Goal: Information Seeking & Learning: Learn about a topic

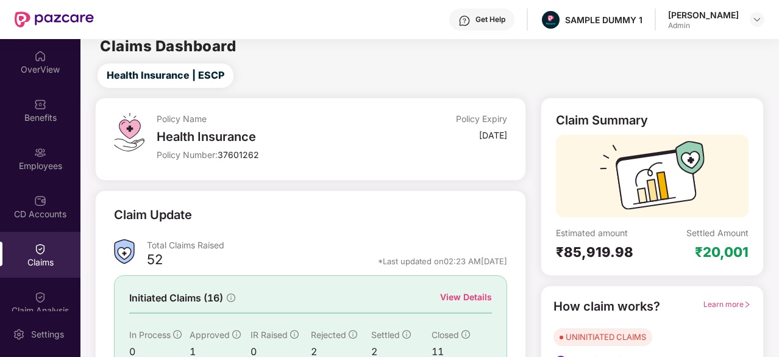
scroll to position [10, 0]
drag, startPoint x: 688, startPoint y: 255, endPoint x: 773, endPoint y: 265, distance: 86.0
click at [773, 265] on div "Policy Name Health Insurance Policy Number: 37601262 Policy Expiry [DATE] Claim…" at bounding box center [429, 282] width 713 height 370
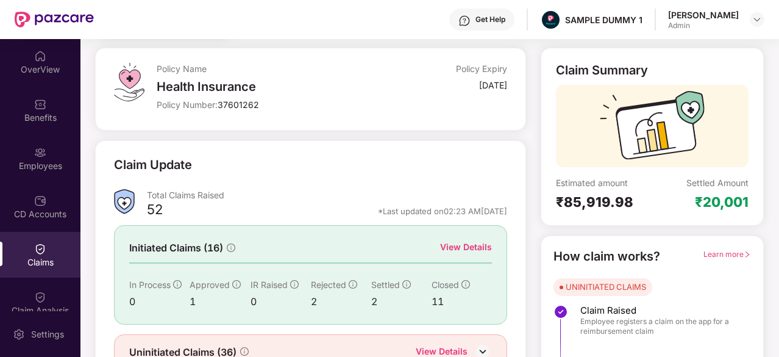
scroll to position [120, 0]
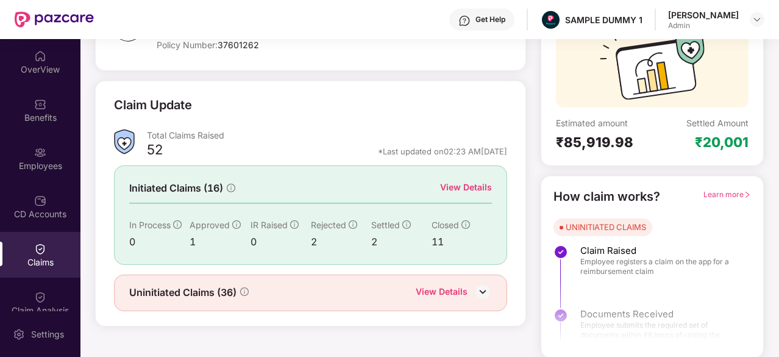
click at [378, 151] on div "*Last updated on 02:23 AM[DATE]" at bounding box center [442, 151] width 129 height 11
click at [378, 151] on div "*Last updated on 02:23 AM, 11 Aug 2025" at bounding box center [442, 151] width 129 height 11
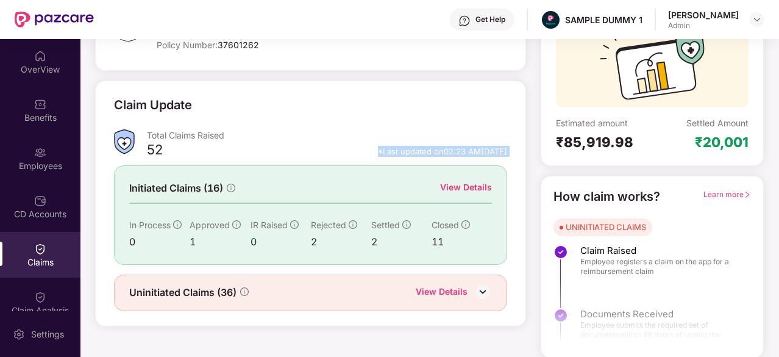
click at [378, 151] on div "*Last updated on 02:23 AM, 11 Aug 2025" at bounding box center [442, 151] width 129 height 11
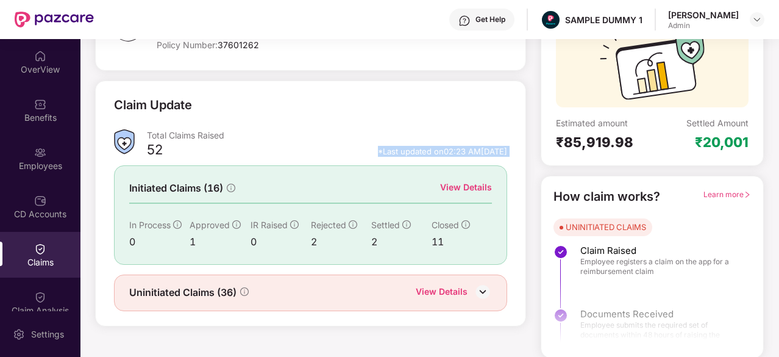
click at [378, 151] on div "*Last updated on 02:23 AM, 11 Aug 2025" at bounding box center [442, 151] width 129 height 11
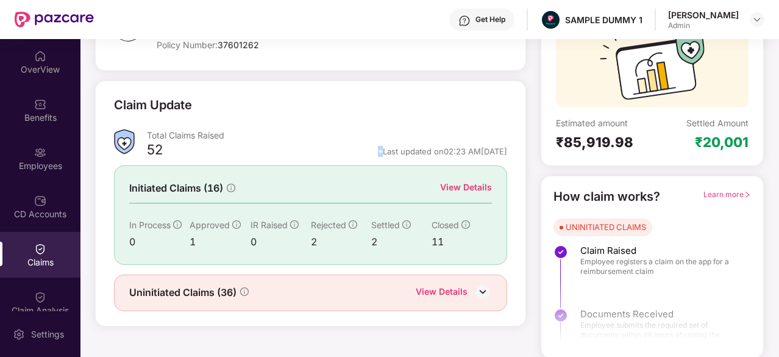
click at [378, 151] on div "*Last updated on 02:23 AM, 11 Aug 2025" at bounding box center [442, 151] width 129 height 11
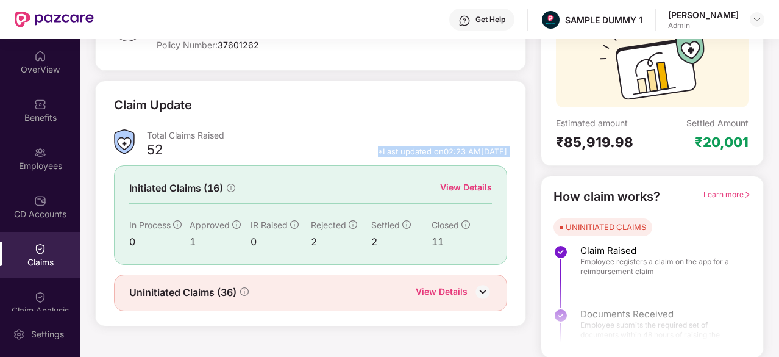
click at [378, 151] on div "*Last updated on 02:23 AM, 11 Aug 2025" at bounding box center [442, 151] width 129 height 11
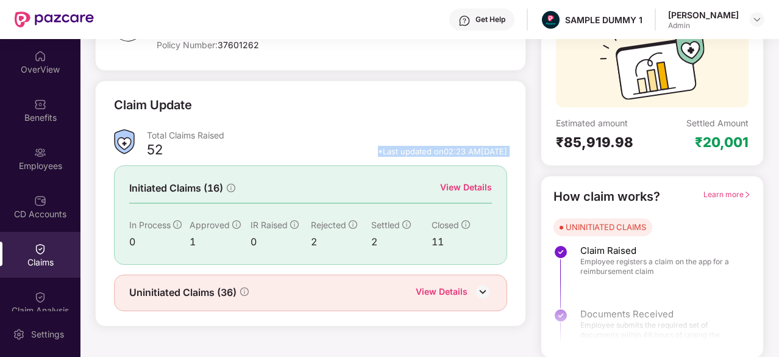
click at [378, 151] on div "*Last updated on 02:23 AM, 11 Aug 2025" at bounding box center [442, 151] width 129 height 11
click at [364, 158] on div "52 *Last updated on 02:23 AM, 11 Aug 2025" at bounding box center [327, 154] width 360 height 16
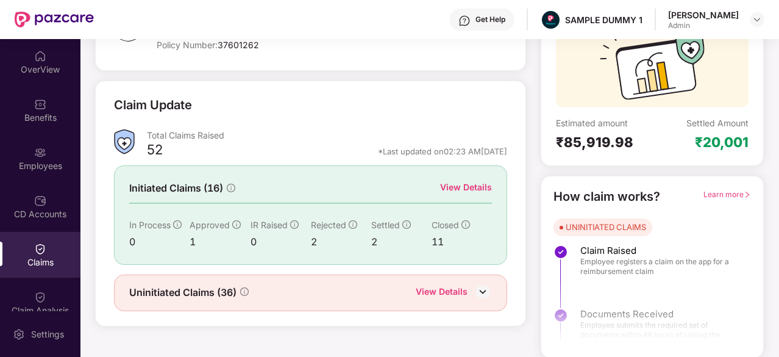
click at [362, 158] on div "52 *Last updated on 02:23 AM, 11 Aug 2025" at bounding box center [327, 154] width 360 height 16
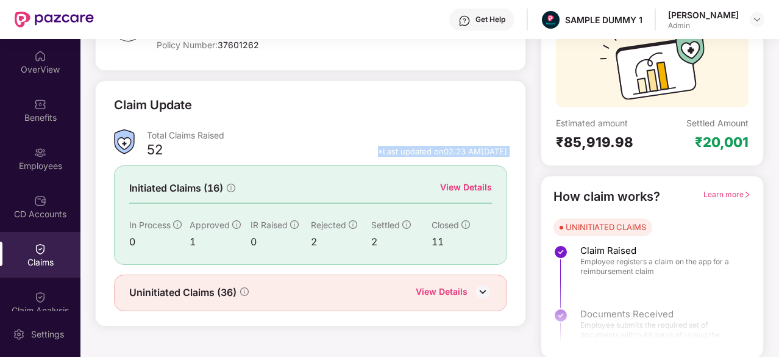
click at [362, 158] on div "52 *Last updated on 02:23 AM, 11 Aug 2025" at bounding box center [327, 154] width 360 height 16
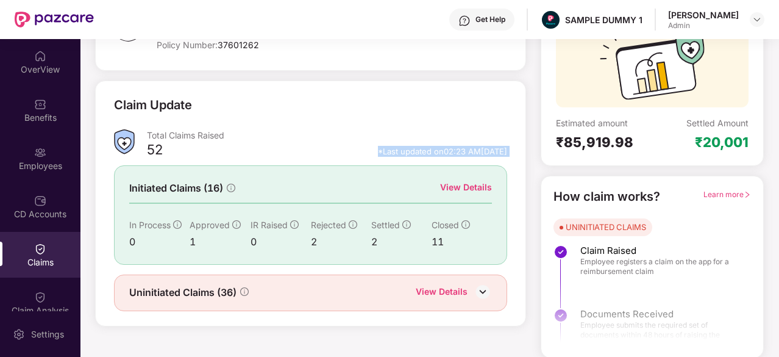
click at [362, 158] on div "52 *Last updated on 02:23 AM, 11 Aug 2025" at bounding box center [327, 154] width 360 height 16
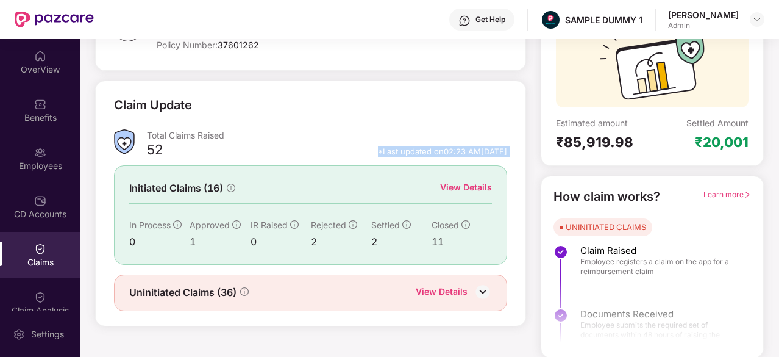
click at [362, 158] on div "52 *Last updated on 02:23 AM, 11 Aug 2025" at bounding box center [327, 154] width 360 height 16
click at [364, 143] on div "Total Claims Raised" at bounding box center [327, 137] width 360 height 16
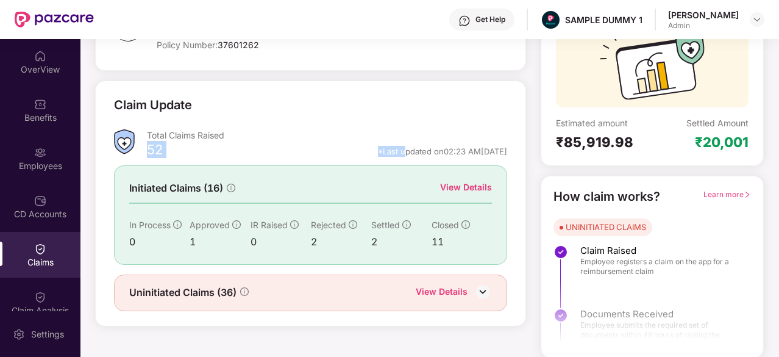
drag, startPoint x: 377, startPoint y: 141, endPoint x: 379, endPoint y: 149, distance: 8.3
click at [379, 149] on div "Total Claims Raised 52 *Last updated on 02:23 AM, 11 Aug 2025" at bounding box center [327, 145] width 360 height 32
click at [379, 149] on div "*Last updated on 02:23 AM, 11 Aug 2025" at bounding box center [442, 151] width 129 height 11
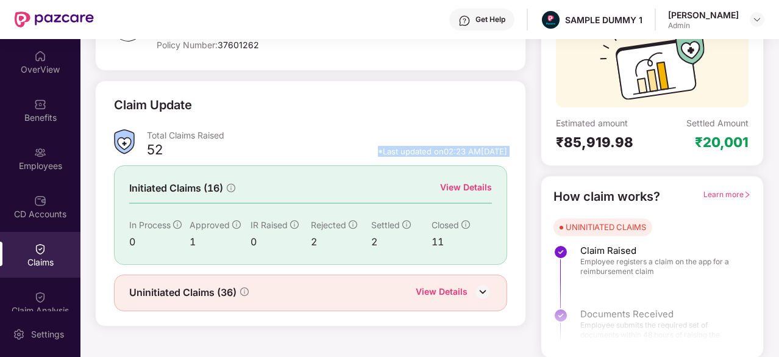
click at [379, 149] on div "*Last updated on 02:23 AM, 11 Aug 2025" at bounding box center [442, 151] width 129 height 11
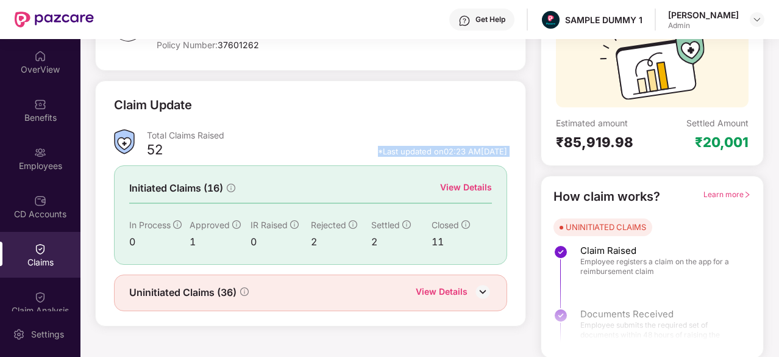
click at [379, 149] on div "*Last updated on 02:23 AM, 11 Aug 2025" at bounding box center [442, 151] width 129 height 11
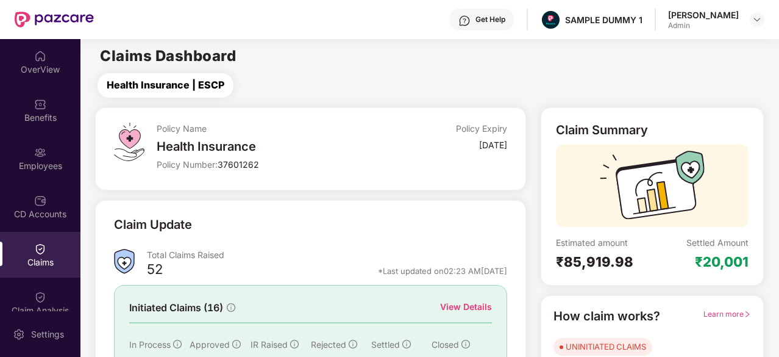
drag, startPoint x: 168, startPoint y: 82, endPoint x: 255, endPoint y: 86, distance: 86.7
click at [255, 86] on div "Health Insurance | ESCP" at bounding box center [431, 85] width 693 height 24
drag, startPoint x: 255, startPoint y: 86, endPoint x: 150, endPoint y: 89, distance: 105.0
click at [150, 89] on div "Health Insurance | ESCP" at bounding box center [431, 85] width 693 height 24
drag, startPoint x: 103, startPoint y: 86, endPoint x: 212, endPoint y: 84, distance: 108.6
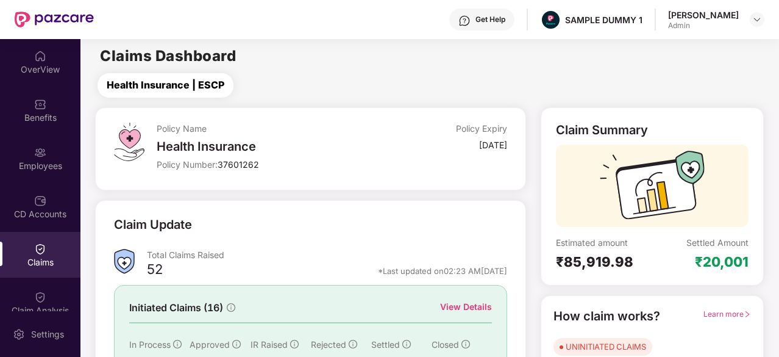
click at [212, 84] on button "Health Insurance | ESCP" at bounding box center [166, 85] width 136 height 24
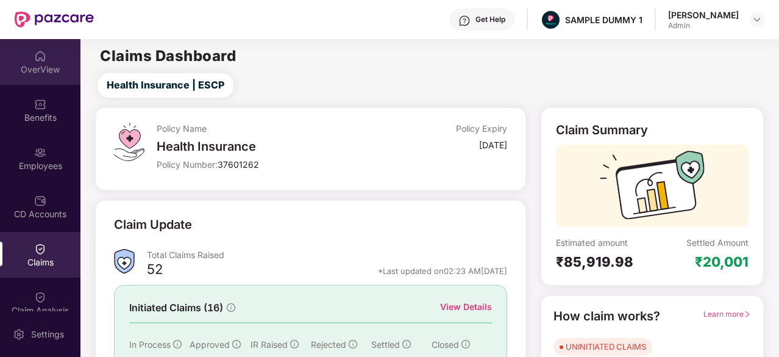
click at [21, 58] on div "OverView" at bounding box center [40, 62] width 81 height 46
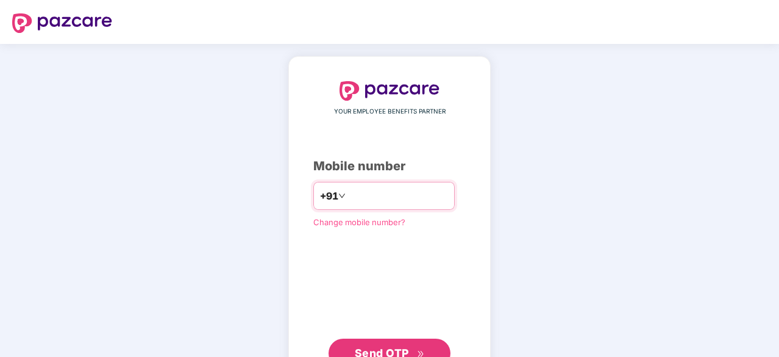
type input "***"
type input "**********"
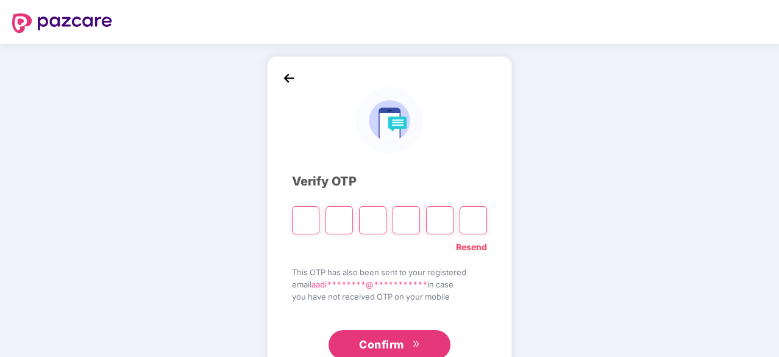
type input "*"
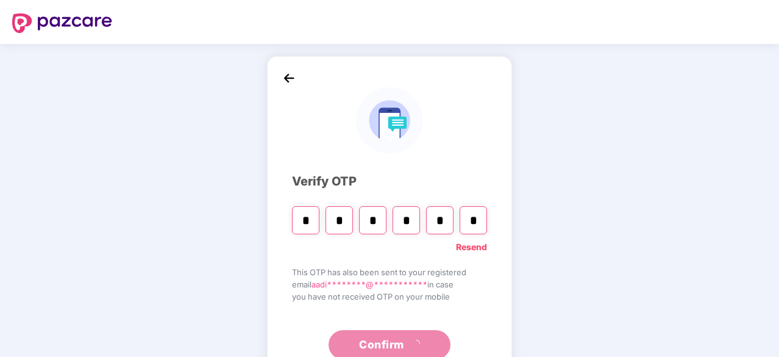
type input "*"
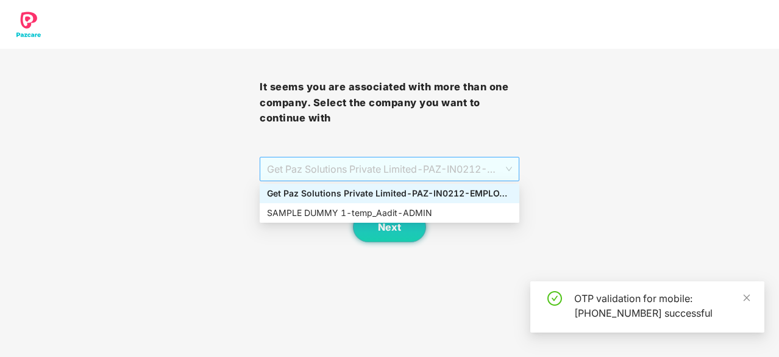
click at [379, 174] on span "Get Paz Solutions Private Limited - PAZ-IN0212 - EMPLOYEE" at bounding box center [389, 168] width 245 height 23
click at [370, 206] on div "SAMPLE DUMMY 1 - temp_Aadit - ADMIN" at bounding box center [389, 212] width 245 height 13
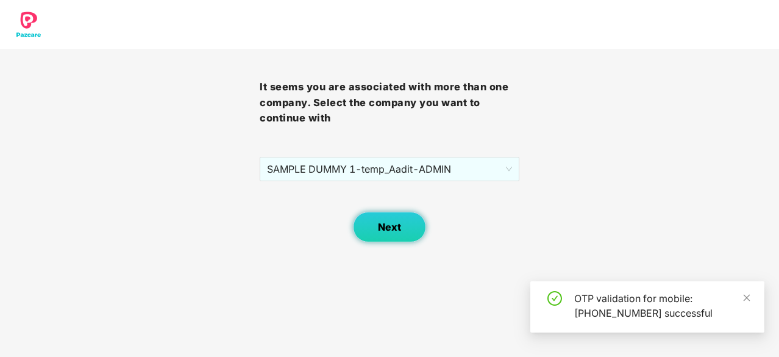
click at [377, 217] on button "Next" at bounding box center [389, 227] width 73 height 30
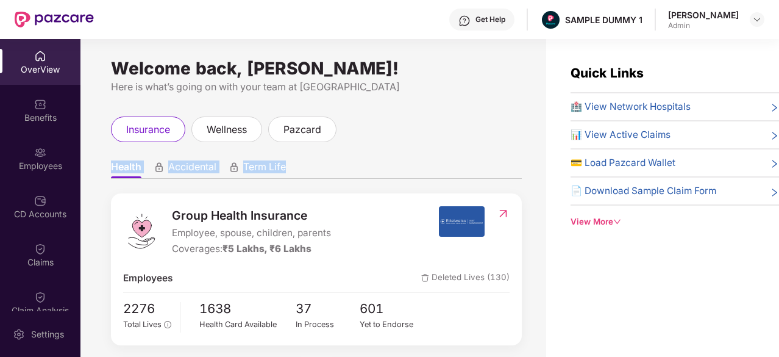
drag, startPoint x: 99, startPoint y: 165, endPoint x: 322, endPoint y: 163, distance: 222.6
click at [322, 163] on div "Welcome back, Aadit Pandey! Here is what’s going on with your team at Pazcare i…" at bounding box center [314, 205] width 466 height 332
click at [322, 163] on ul "Health Accidental Term Life" at bounding box center [316, 166] width 411 height 24
click at [605, 226] on div "View More" at bounding box center [675, 221] width 209 height 13
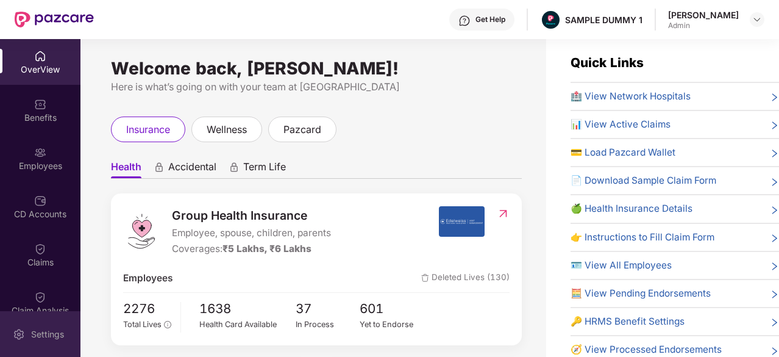
click at [21, 328] on div at bounding box center [19, 333] width 12 height 12
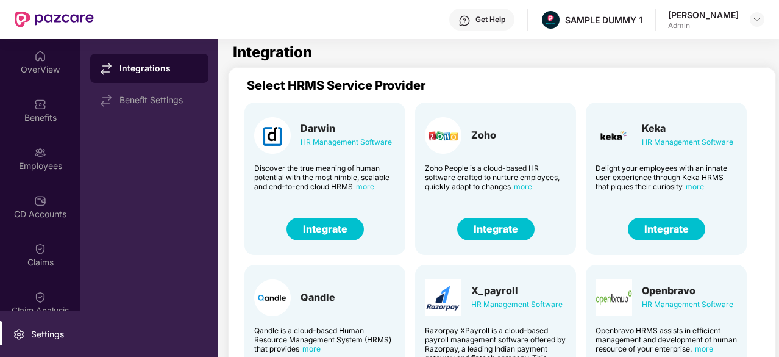
click at [337, 225] on button "Integrate" at bounding box center [325, 229] width 77 height 23
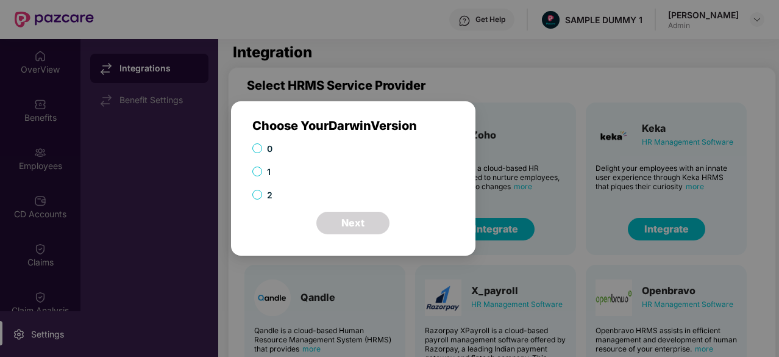
click at [269, 267] on div "Choose Your Darwin Version 0 1 2 Next Cancel OK" at bounding box center [389, 178] width 779 height 357
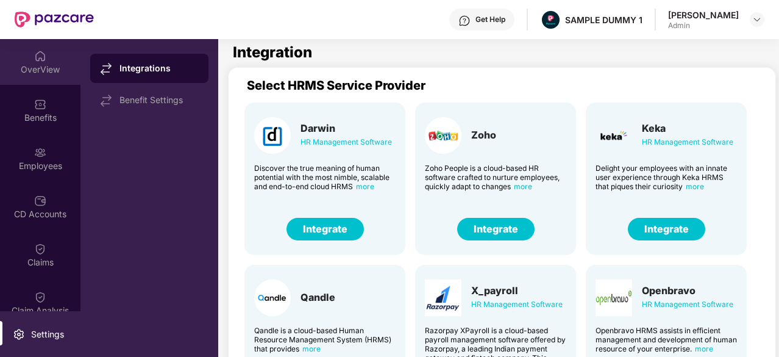
click at [60, 42] on div "OverView" at bounding box center [40, 62] width 81 height 46
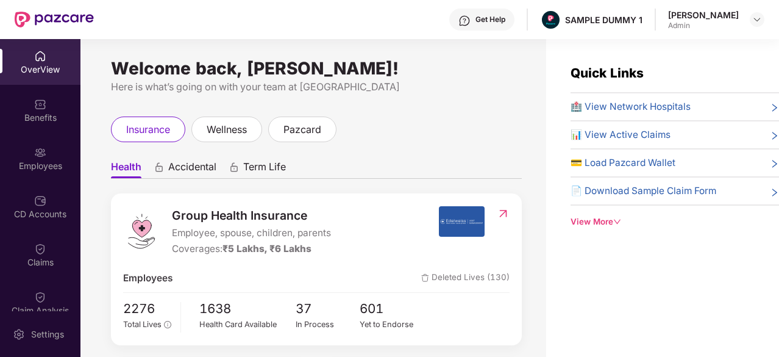
click at [597, 219] on div "View More" at bounding box center [675, 221] width 209 height 13
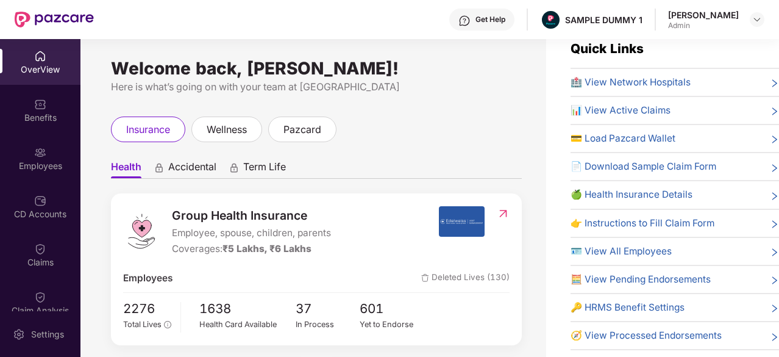
scroll to position [24, 0]
click at [32, 101] on div "Benefits" at bounding box center [40, 110] width 81 height 46
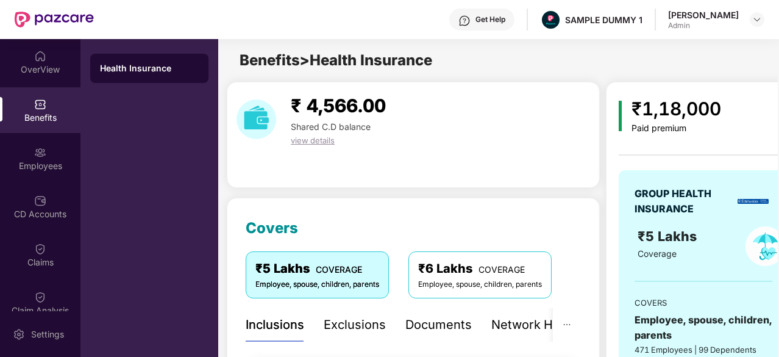
click at [493, 26] on div "Get Help" at bounding box center [482, 20] width 65 height 22
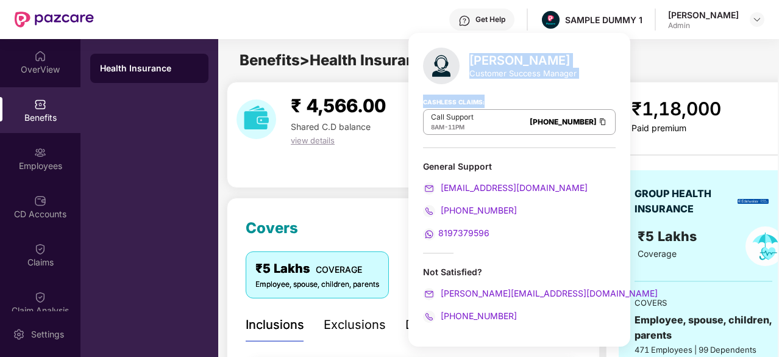
drag, startPoint x: 475, startPoint y: 64, endPoint x: 556, endPoint y: 100, distance: 89.3
click at [556, 100] on div "[PERSON_NAME] Customer Success Manager Cashless Claims: Call Support 8AM - 11PM…" at bounding box center [520, 190] width 222 height 314
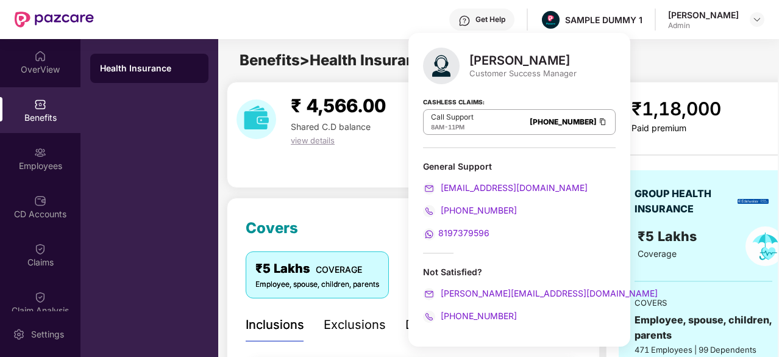
click at [556, 100] on div "Cashless Claims: Call Support 8AM - 11PM [PHONE_NUMBER]" at bounding box center [519, 117] width 193 height 61
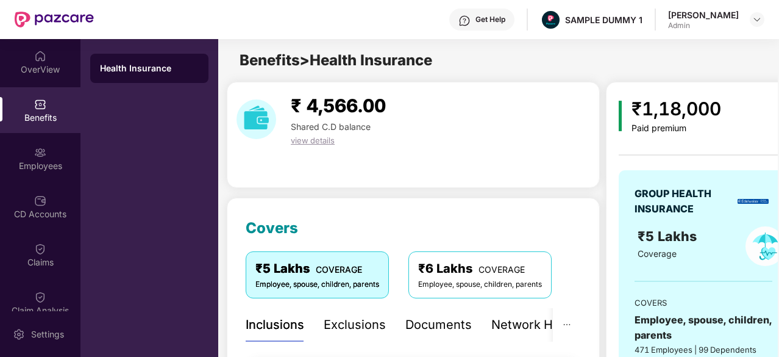
click at [368, 170] on div "₹ 4,566.00 Shared C.D balance view details" at bounding box center [413, 135] width 373 height 106
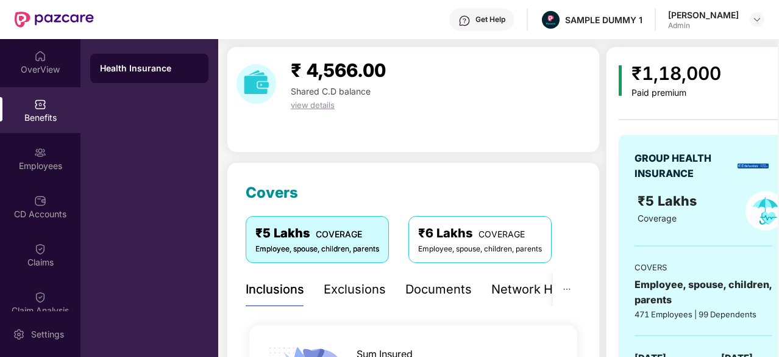
scroll to position [36, 0]
click at [345, 278] on div "Exclusions" at bounding box center [355, 289] width 62 height 34
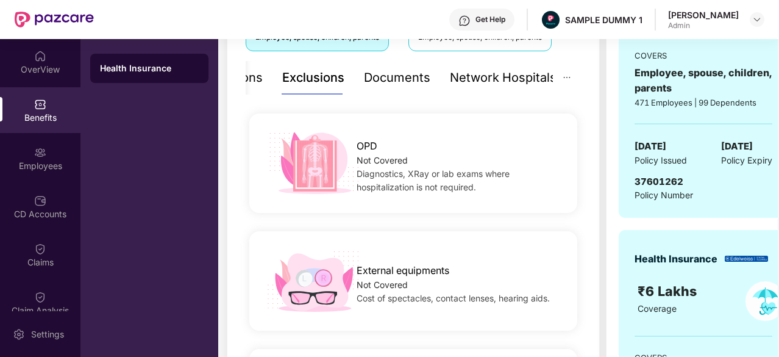
scroll to position [0, 0]
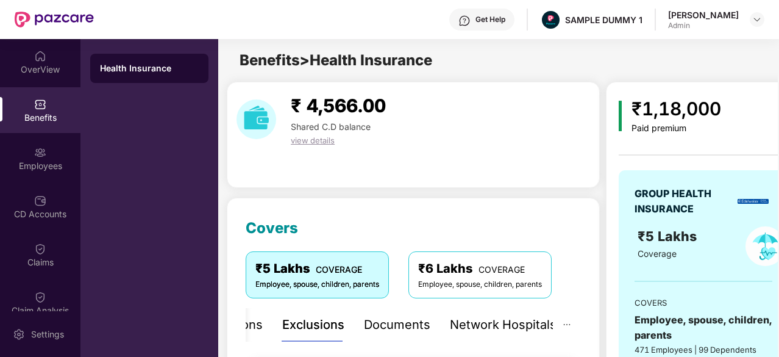
click at [387, 337] on div "Documents" at bounding box center [397, 325] width 66 height 34
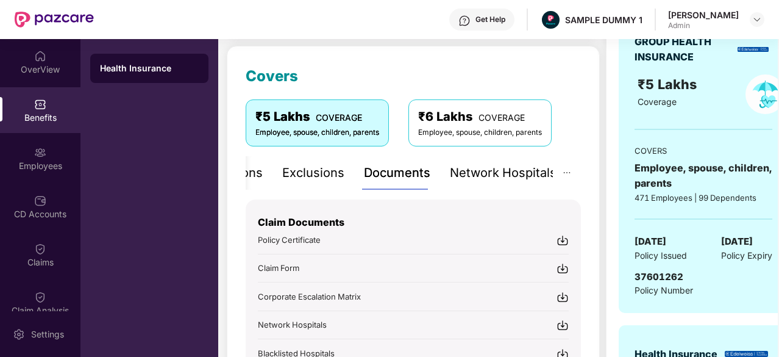
scroll to position [152, 0]
click at [407, 70] on div "Covers ₹5 Lakhs COVERAGE Employee, spouse, children, parents ₹6 Lakhs COVERAGE …" at bounding box center [413, 238] width 335 height 348
click at [509, 13] on div "Get Help" at bounding box center [482, 20] width 65 height 22
click at [317, 65] on div "Covers ₹5 Lakhs COVERAGE Employee, spouse, children, parents ₹6 Lakhs COVERAGE …" at bounding box center [413, 238] width 335 height 348
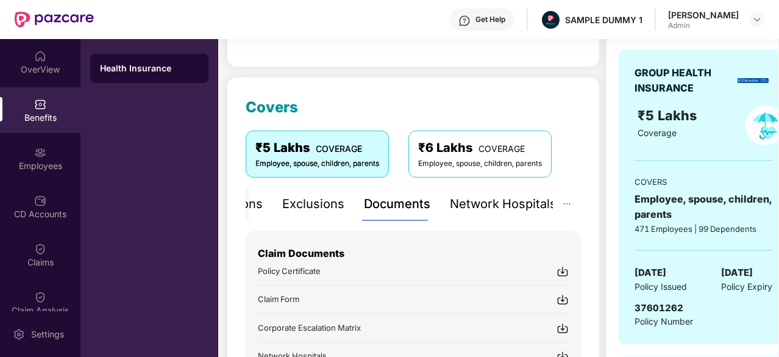
scroll to position [13, 0]
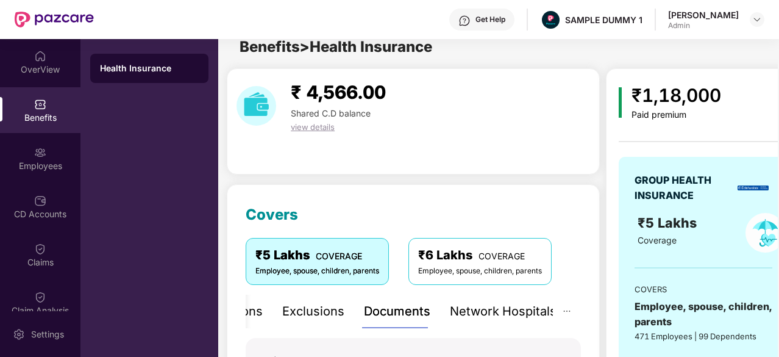
click at [498, 313] on div "Network Hospitals" at bounding box center [503, 311] width 107 height 19
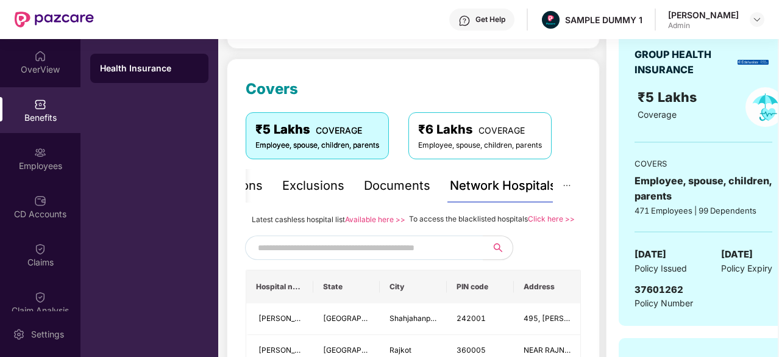
scroll to position [138, 0]
